Goal: Information Seeking & Learning: Check status

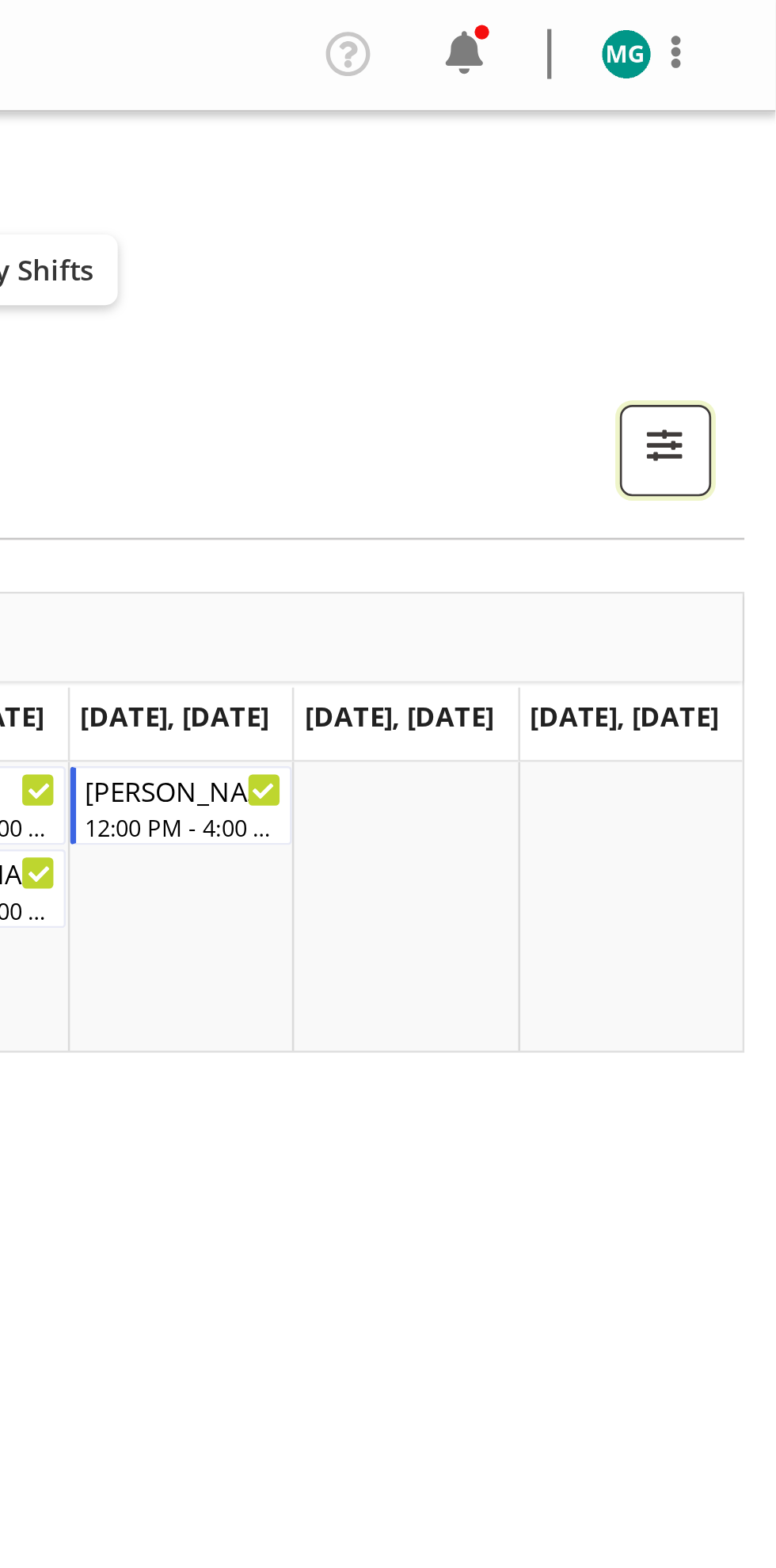
click at [743, 163] on span "button" at bounding box center [734, 170] width 20 height 20
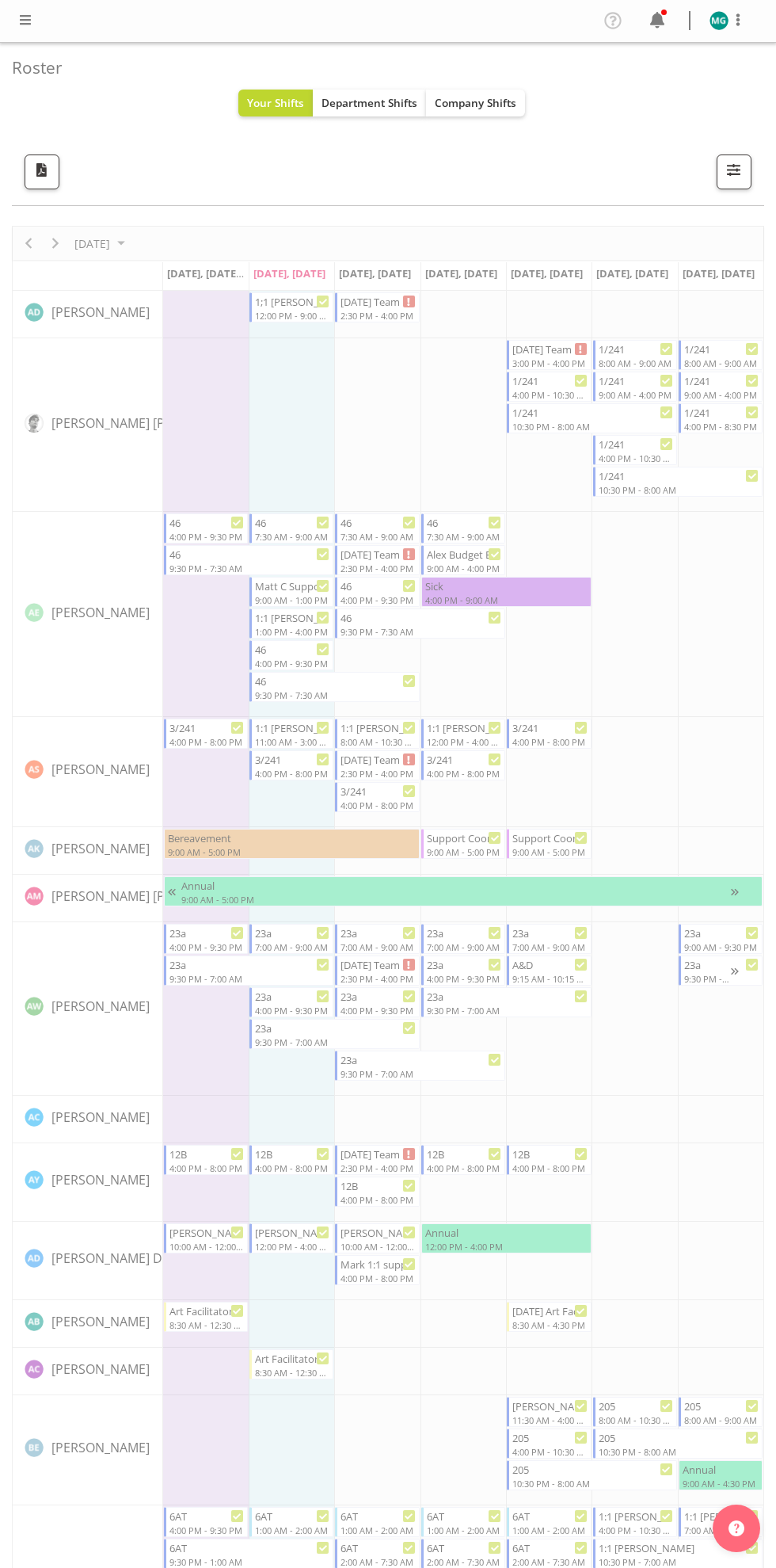
click at [295, 96] on span "Your Shifts" at bounding box center [275, 102] width 57 height 15
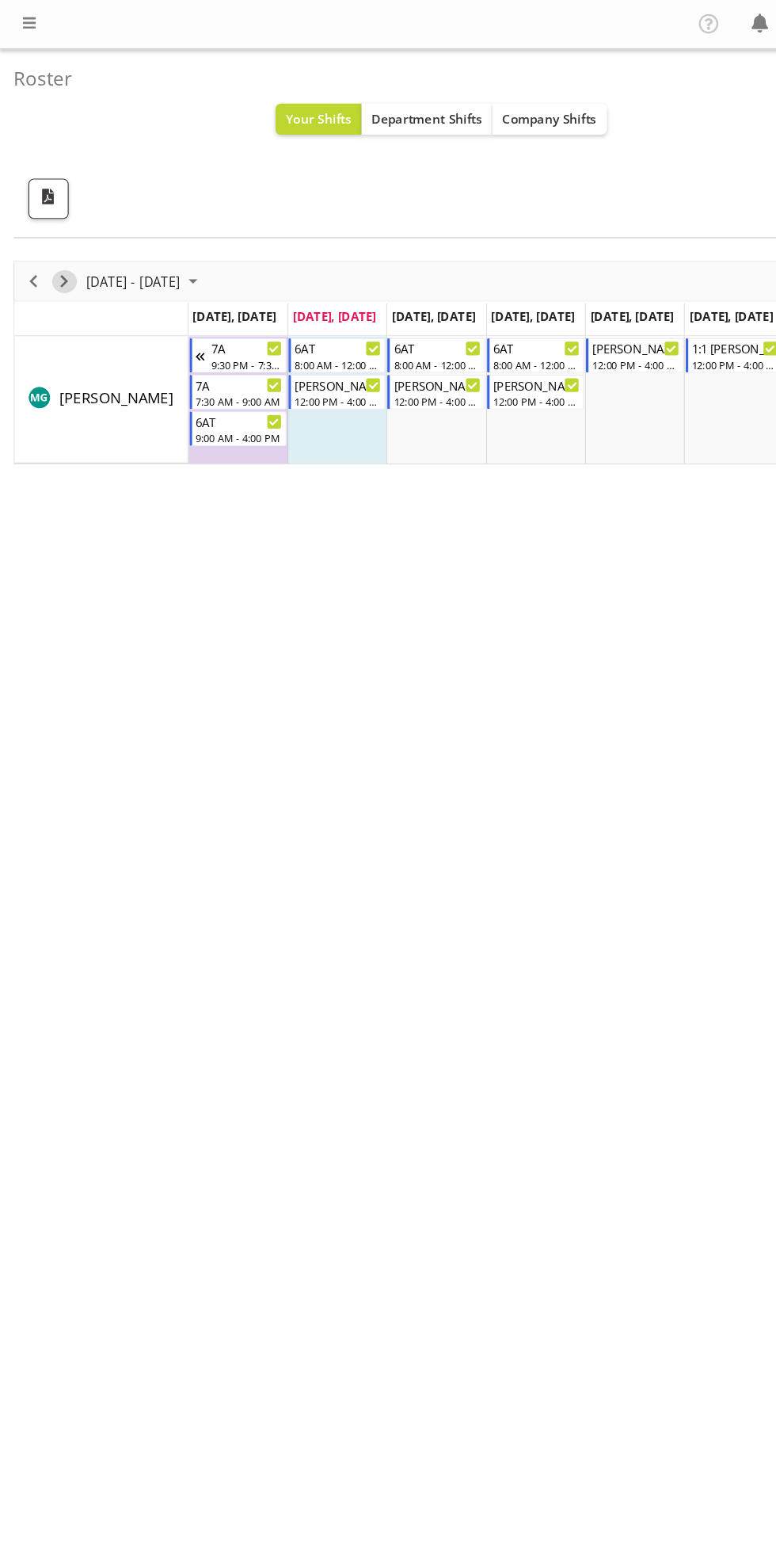
click at [60, 242] on span "Next" at bounding box center [55, 243] width 19 height 20
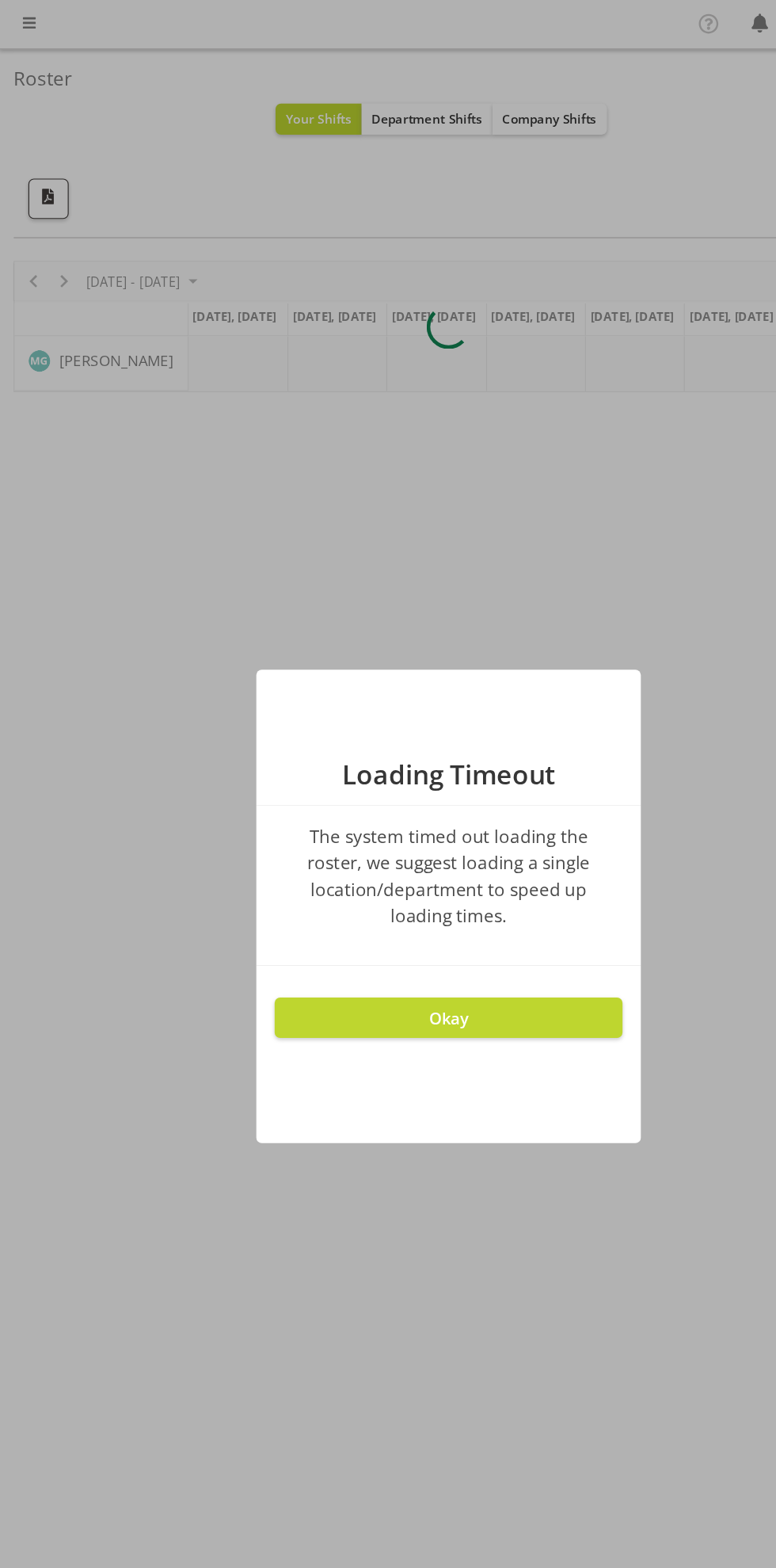
click at [420, 874] on button "Okay" at bounding box center [388, 880] width 301 height 35
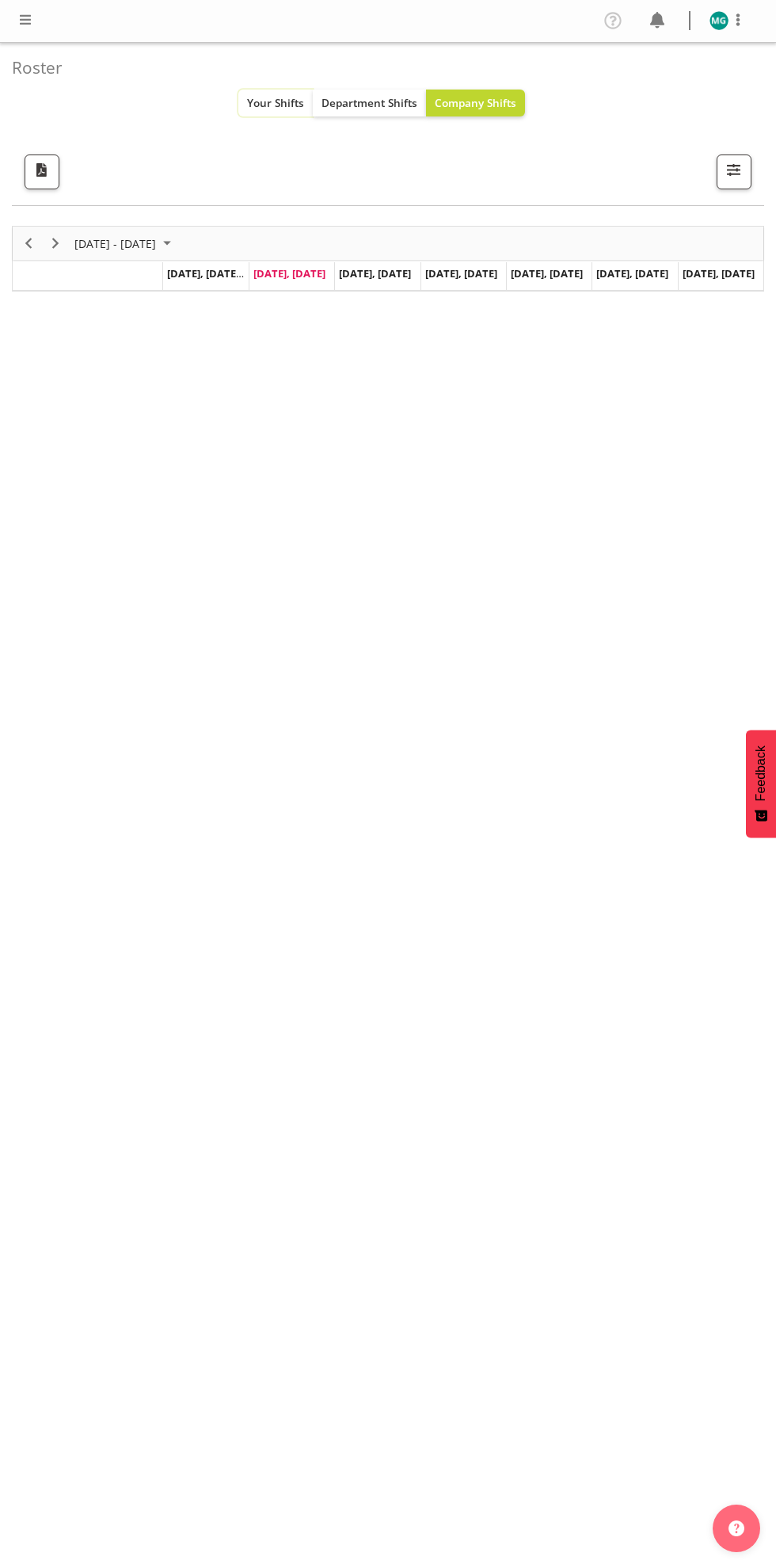
click at [258, 108] on span "Your Shifts" at bounding box center [275, 102] width 57 height 15
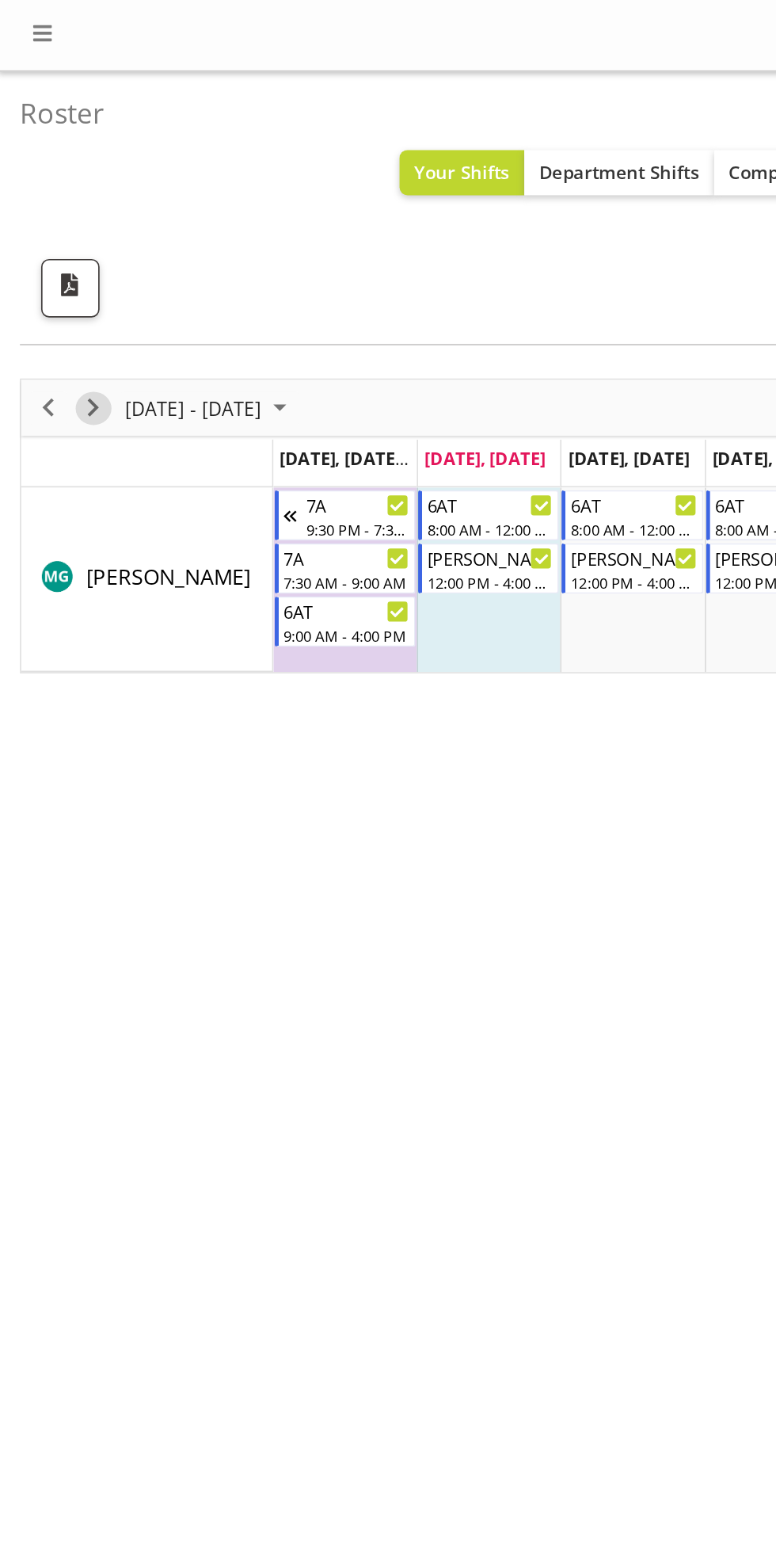
click at [56, 243] on span "Next" at bounding box center [55, 243] width 19 height 20
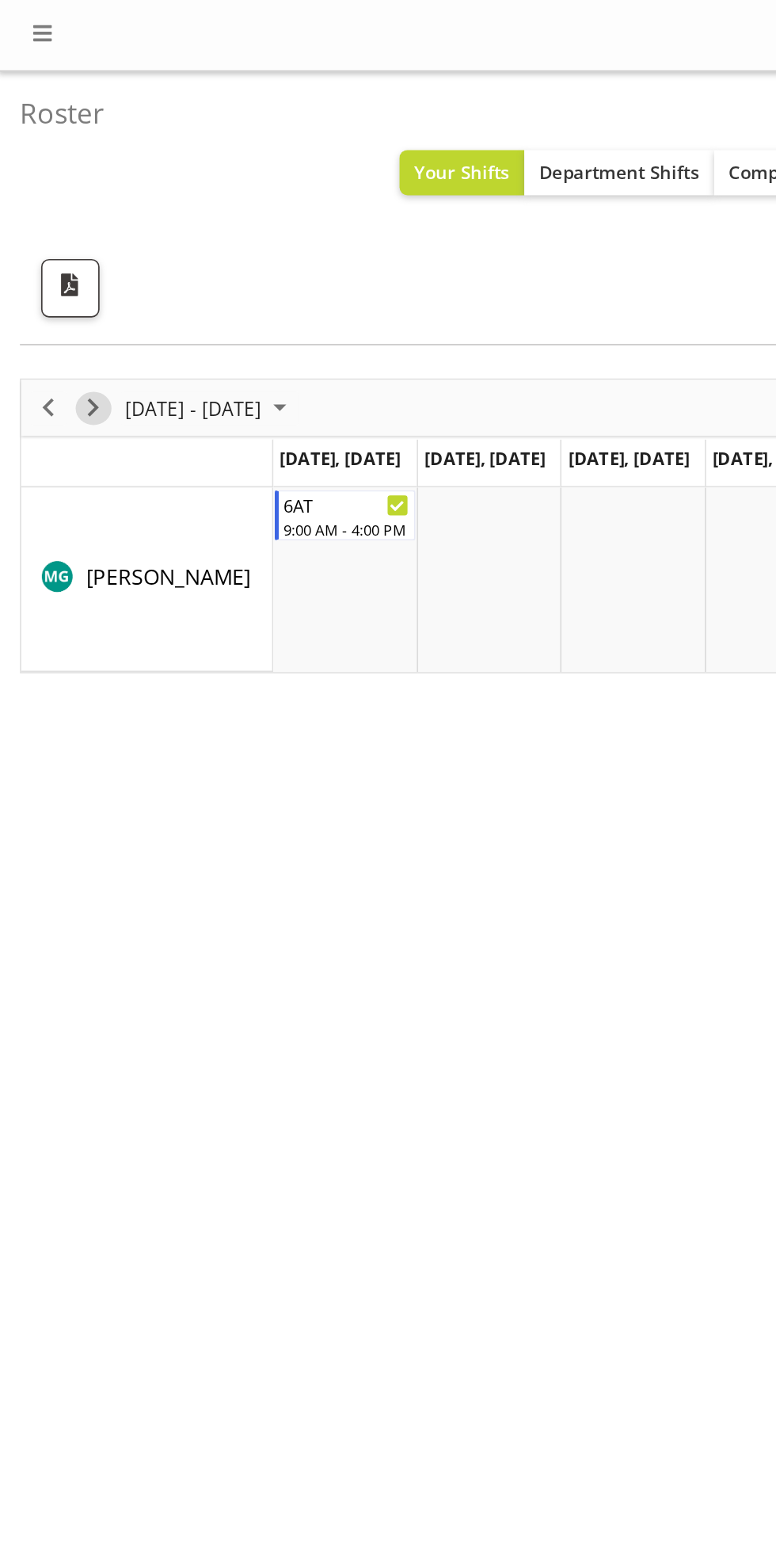
click at [55, 241] on span "Next" at bounding box center [55, 243] width 19 height 20
